Goal: Information Seeking & Learning: Find specific page/section

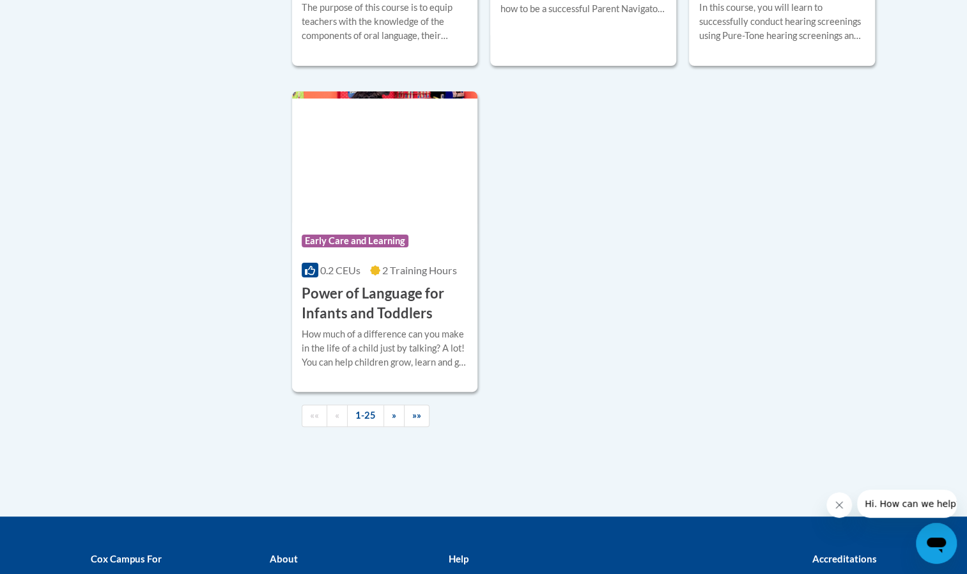
scroll to position [3141, 0]
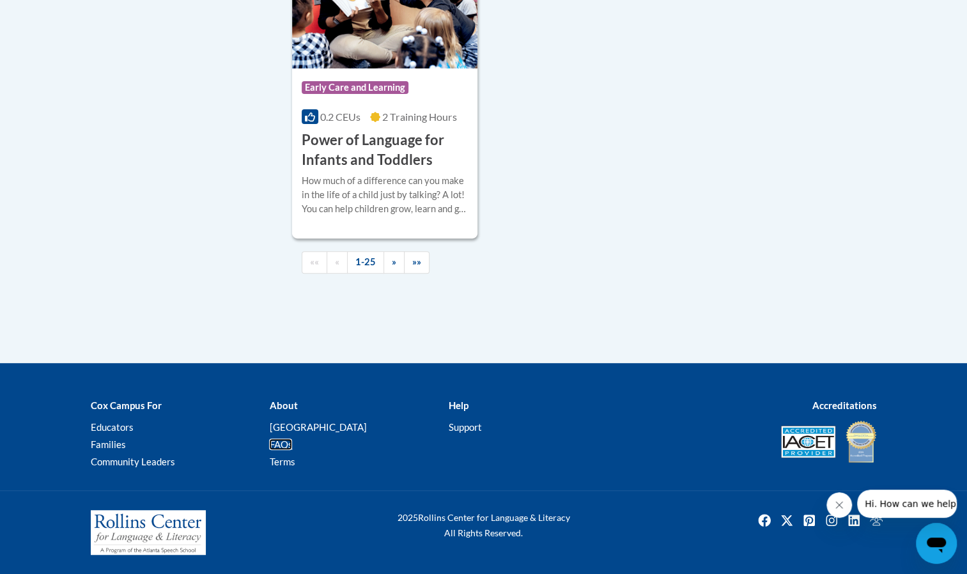
click at [288, 447] on link "FAQs" at bounding box center [280, 444] width 23 height 12
